Goal: Information Seeking & Learning: Find contact information

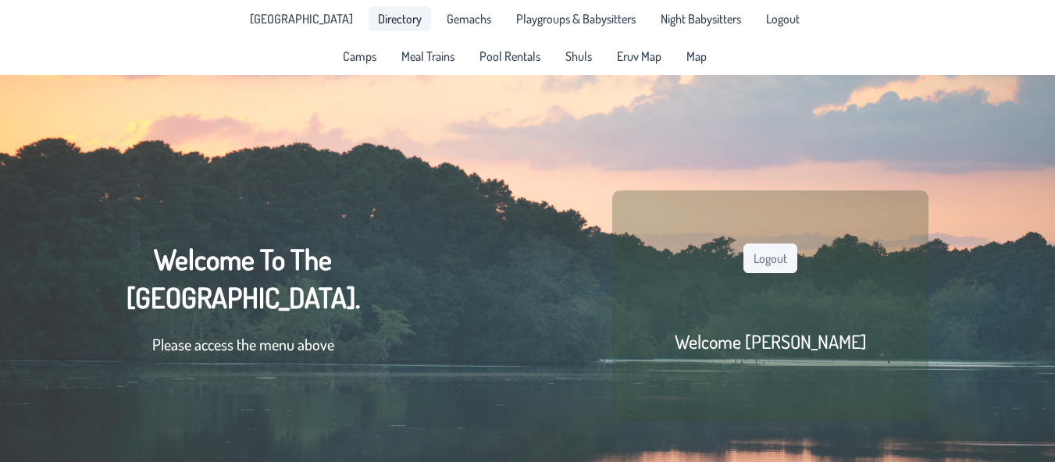
click at [379, 20] on span "Directory" at bounding box center [400, 18] width 44 height 12
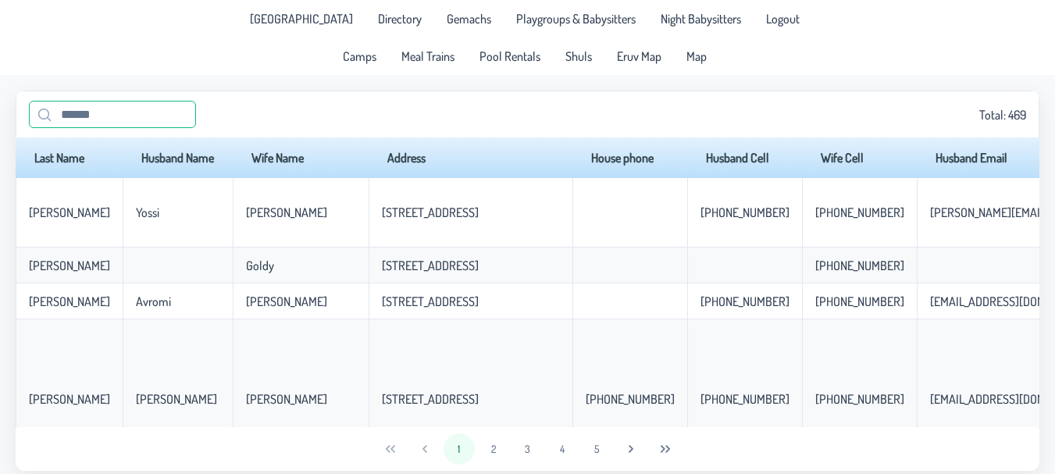
click at [143, 112] on input "text" at bounding box center [112, 114] width 167 height 27
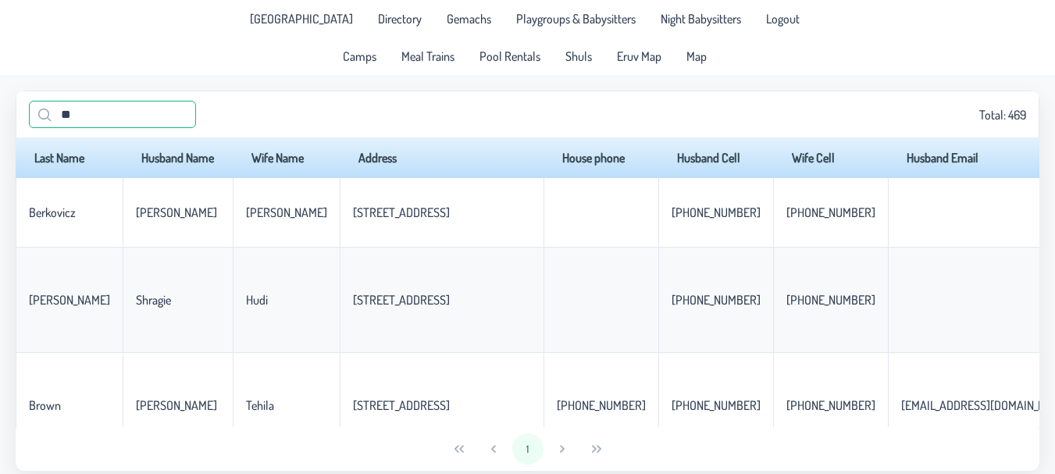
type input "*"
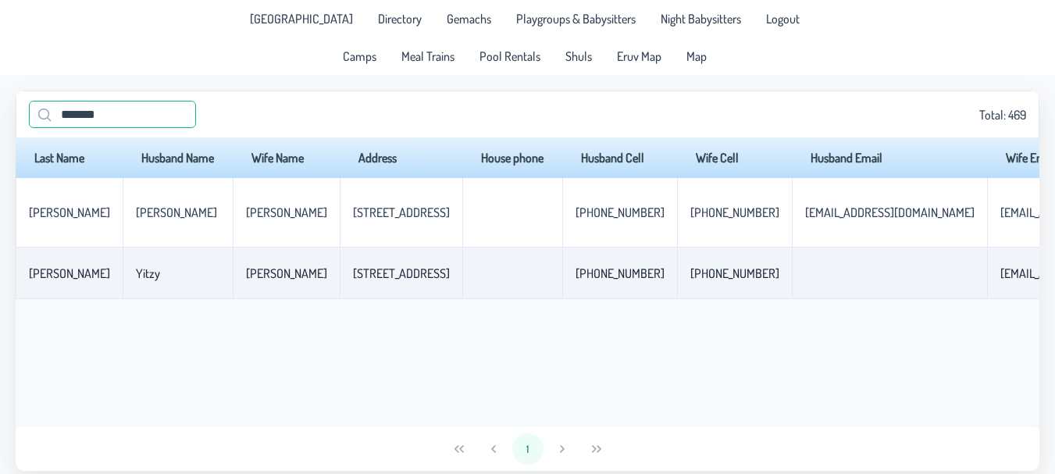
type input "*******"
drag, startPoint x: 379, startPoint y: 276, endPoint x: 629, endPoint y: 282, distance: 250.6
click at [629, 282] on tr "[PERSON_NAME] [PERSON_NAME] [STREET_ADDRESS]-224-3360 [PHONE_NUMBER] [EMAIL_ADD…" at bounding box center [987, 273] width 1943 height 52
click at [629, 281] on p-celleditor "[PHONE_NUMBER]" at bounding box center [619, 273] width 89 height 16
